Goal: Check status: Check status

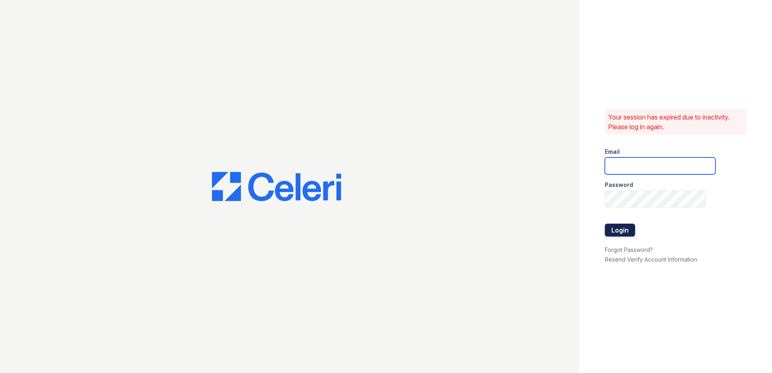
type input "arrivehollywood@trinity-pm.com"
click at [625, 231] on button "Login" at bounding box center [620, 230] width 30 height 13
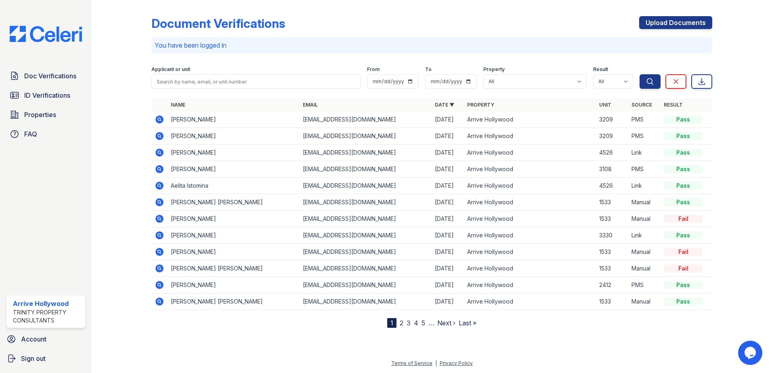
click at [158, 185] on icon at bounding box center [160, 186] width 10 height 10
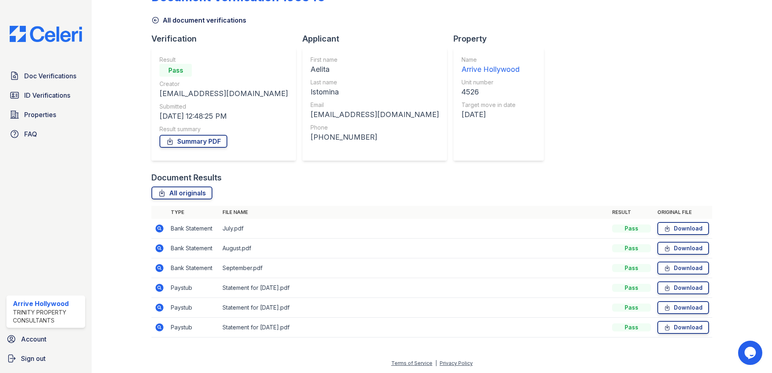
click at [159, 290] on icon at bounding box center [160, 288] width 8 height 8
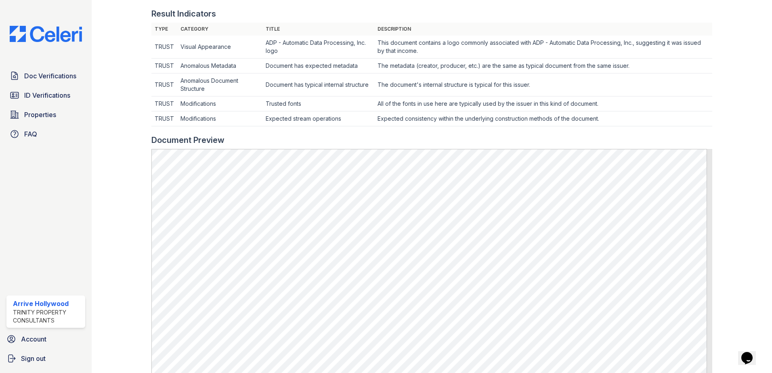
scroll to position [283, 0]
